Goal: Find specific page/section: Find specific page/section

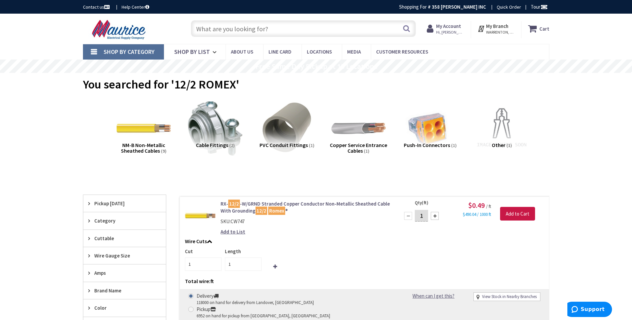
click at [271, 24] on input "text" at bounding box center [303, 28] width 225 height 17
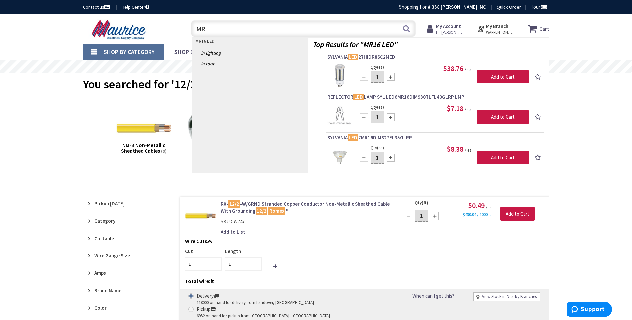
type input "M"
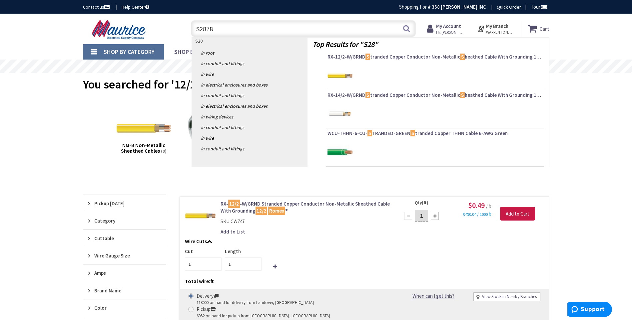
type input "S28786"
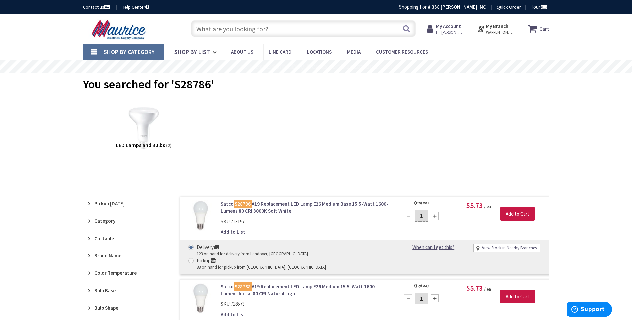
click at [273, 28] on input "text" at bounding box center [303, 28] width 225 height 17
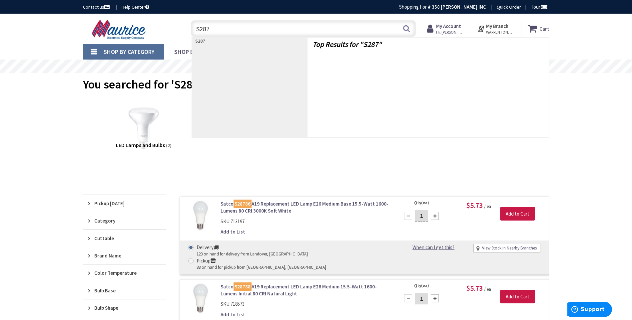
type input "S2878"
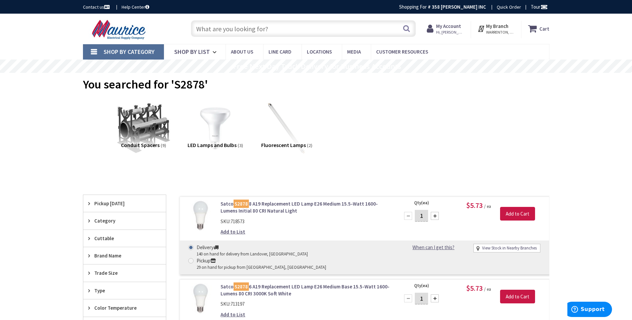
click at [266, 30] on input "text" at bounding box center [303, 28] width 225 height 17
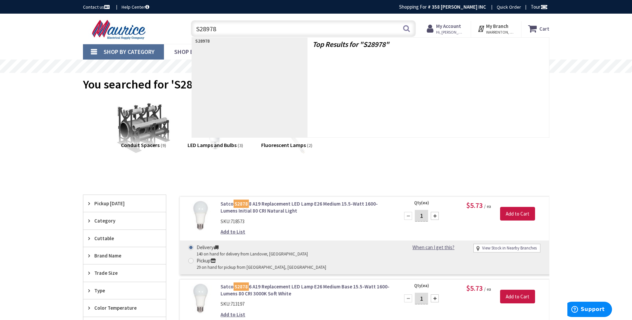
type input "S289785"
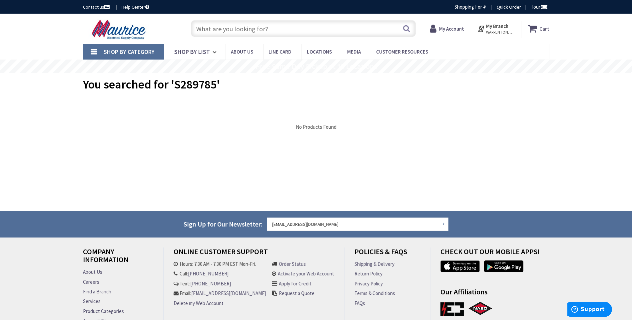
click at [266, 30] on input "text" at bounding box center [303, 28] width 225 height 17
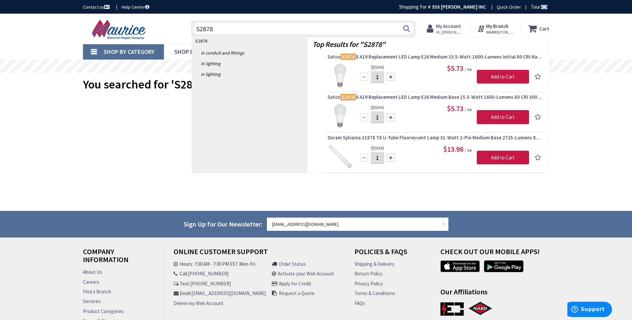
type input "S287"
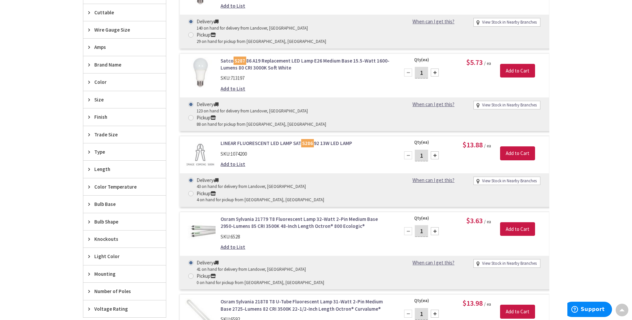
scroll to position [366, 0]
